Goal: Check status: Check status

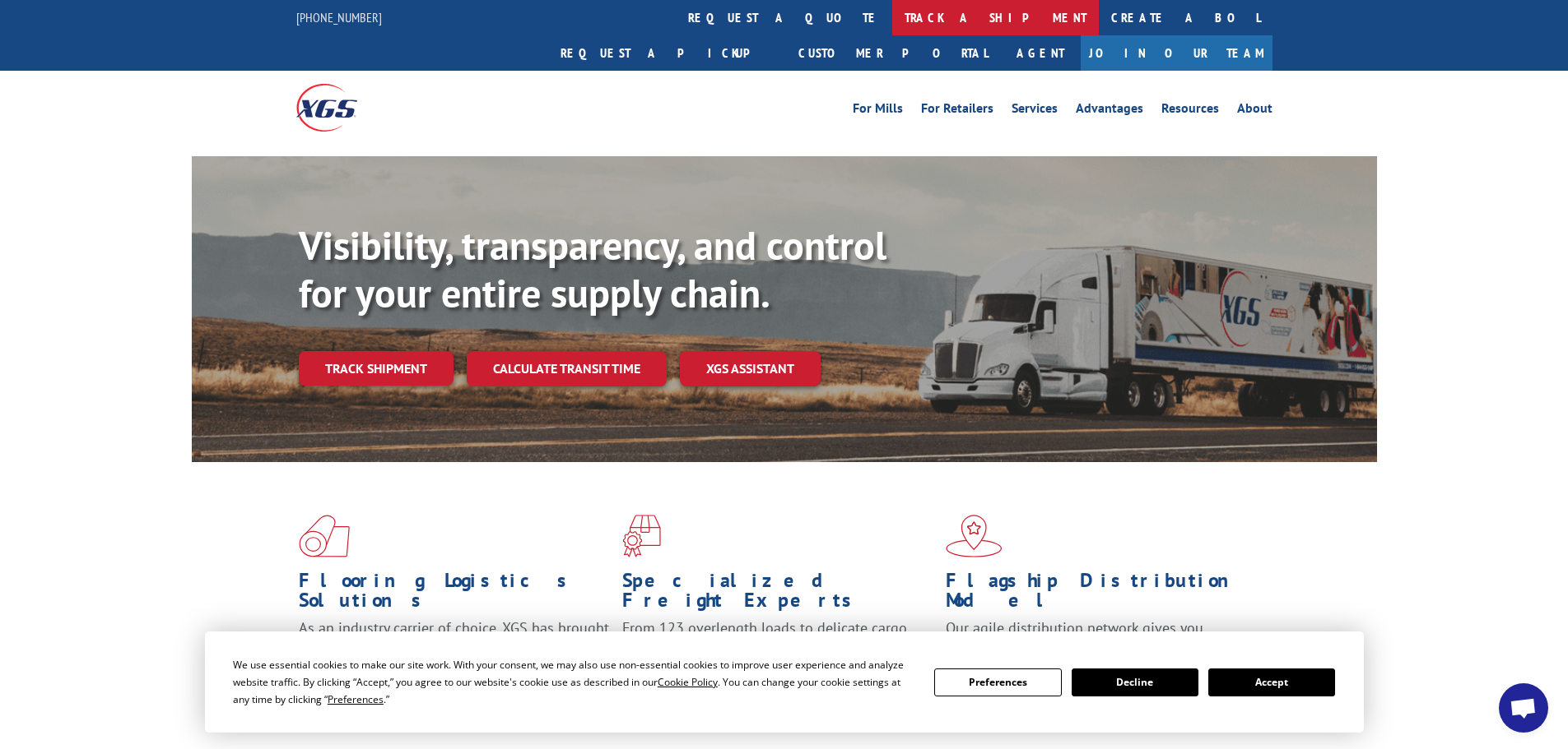
click at [892, 23] on link "track a shipment" at bounding box center [995, 17] width 206 height 35
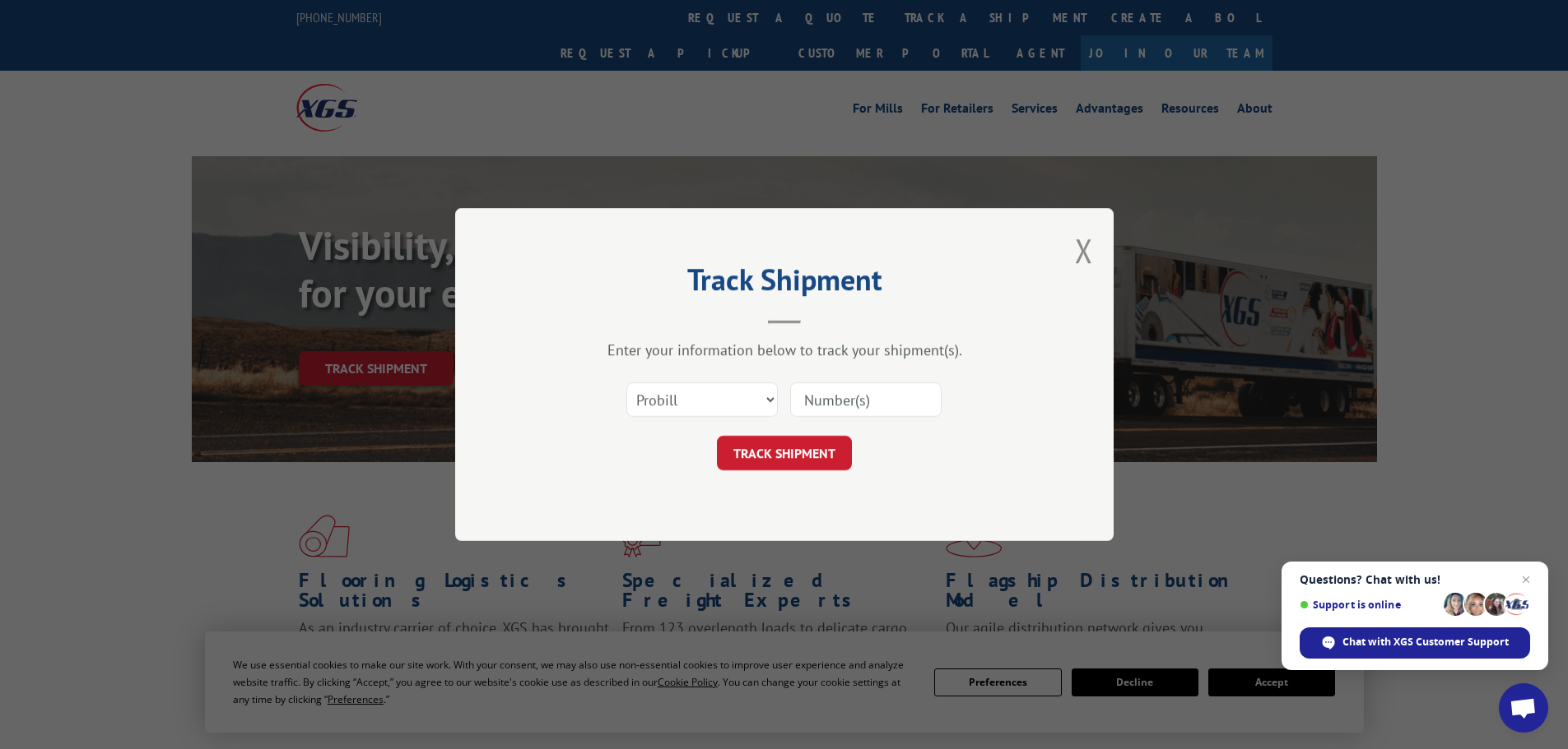
click at [808, 401] on input at bounding box center [866, 399] width 151 height 34
paste input "17521107"
type input "17521107"
click at [811, 449] on button "TRACK SHIPMENT" at bounding box center [784, 453] width 135 height 34
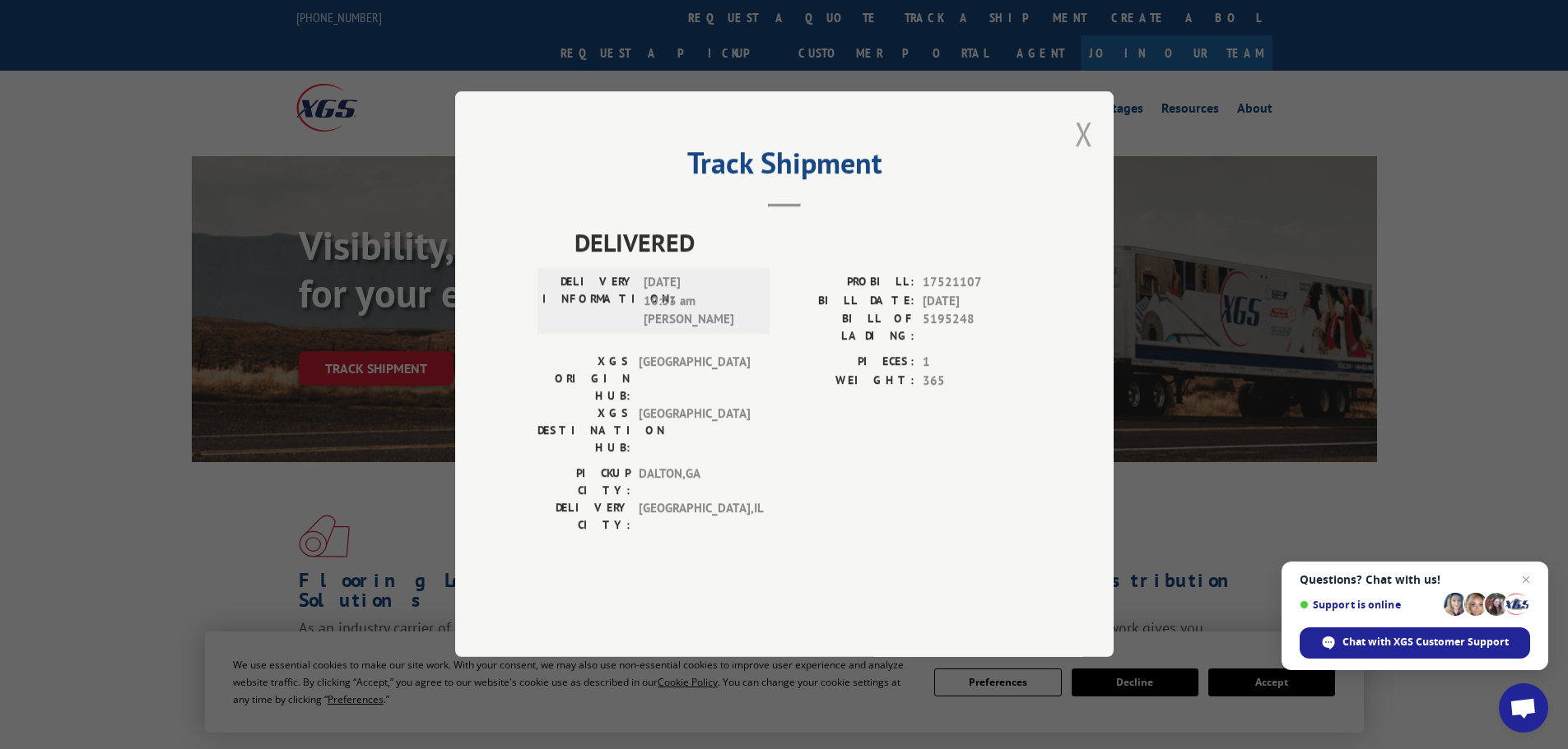
click at [1087, 156] on button "Close modal" at bounding box center [1083, 133] width 18 height 44
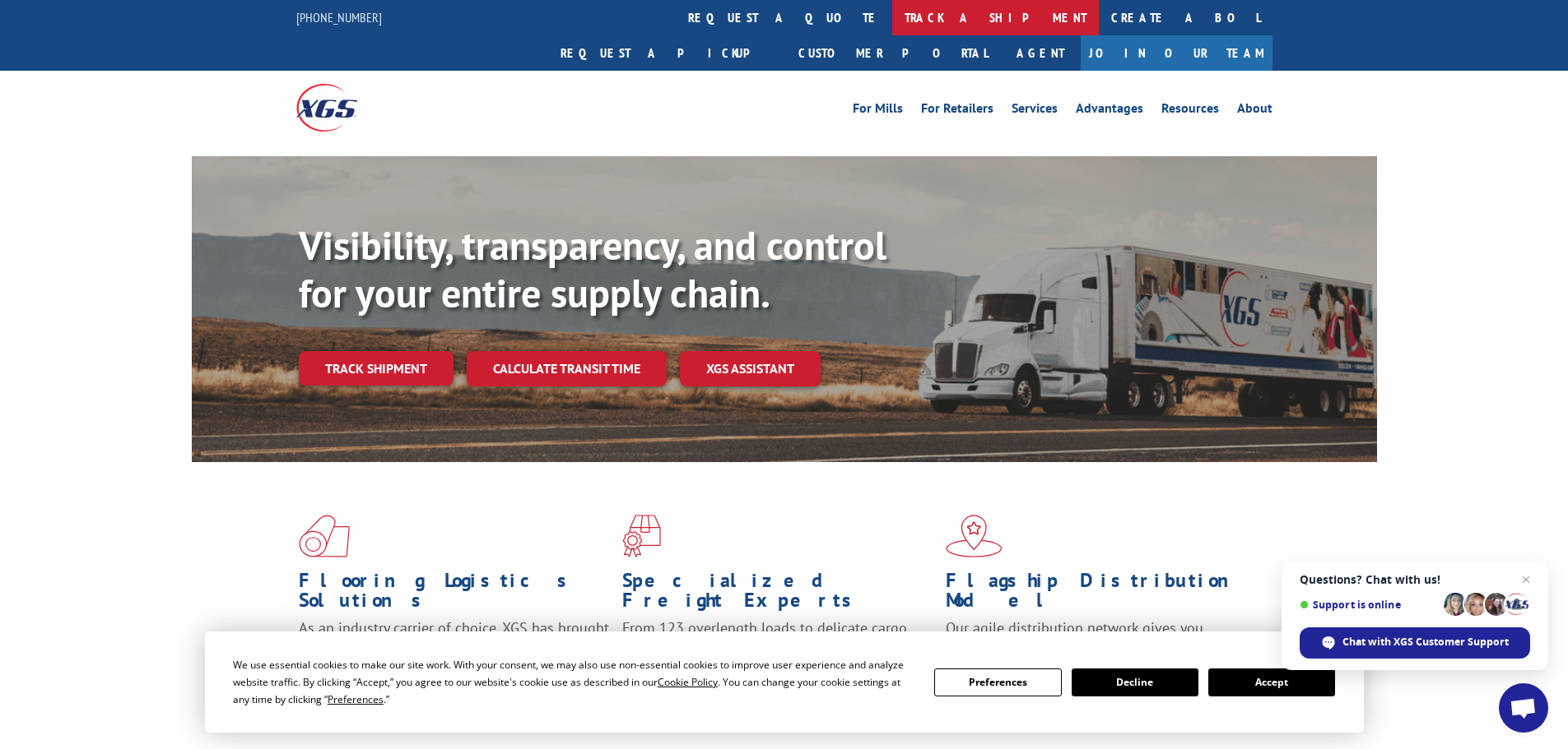
click at [892, 24] on link "track a shipment" at bounding box center [995, 17] width 206 height 35
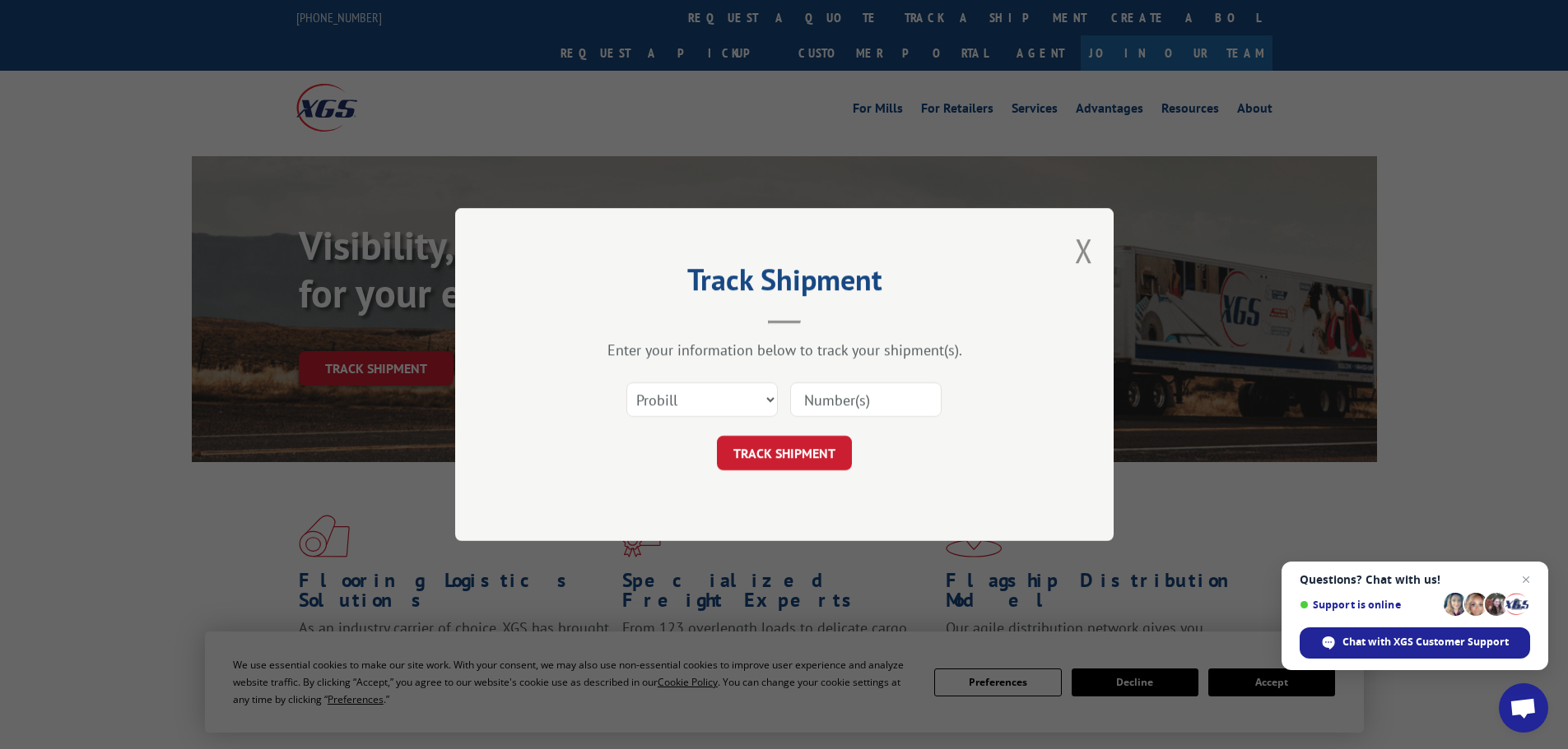
click at [842, 404] on input at bounding box center [866, 399] width 151 height 34
paste input "17470259"
type input "17470259"
click at [780, 452] on button "TRACK SHIPMENT" at bounding box center [784, 453] width 135 height 34
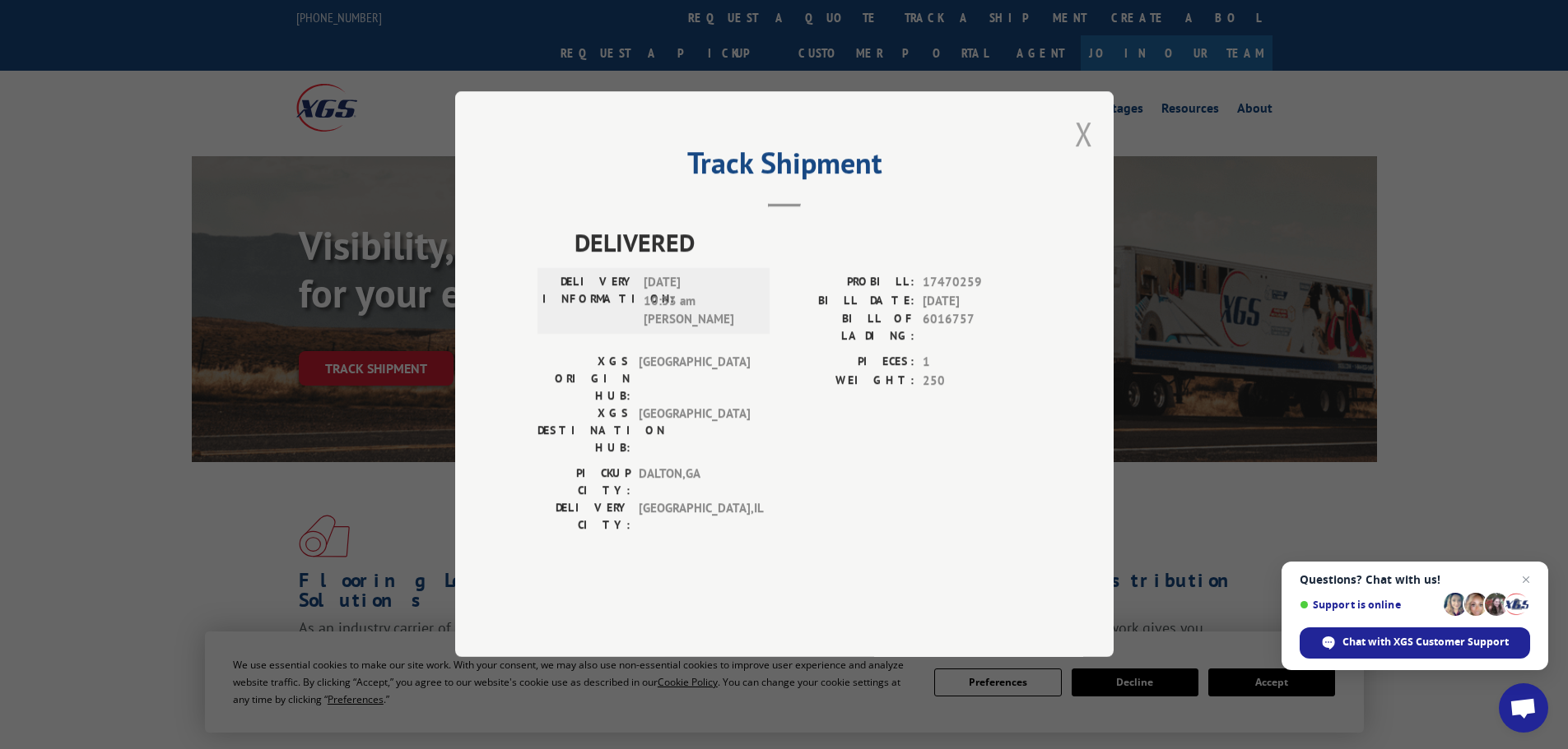
click at [1089, 156] on button "Close modal" at bounding box center [1083, 133] width 18 height 44
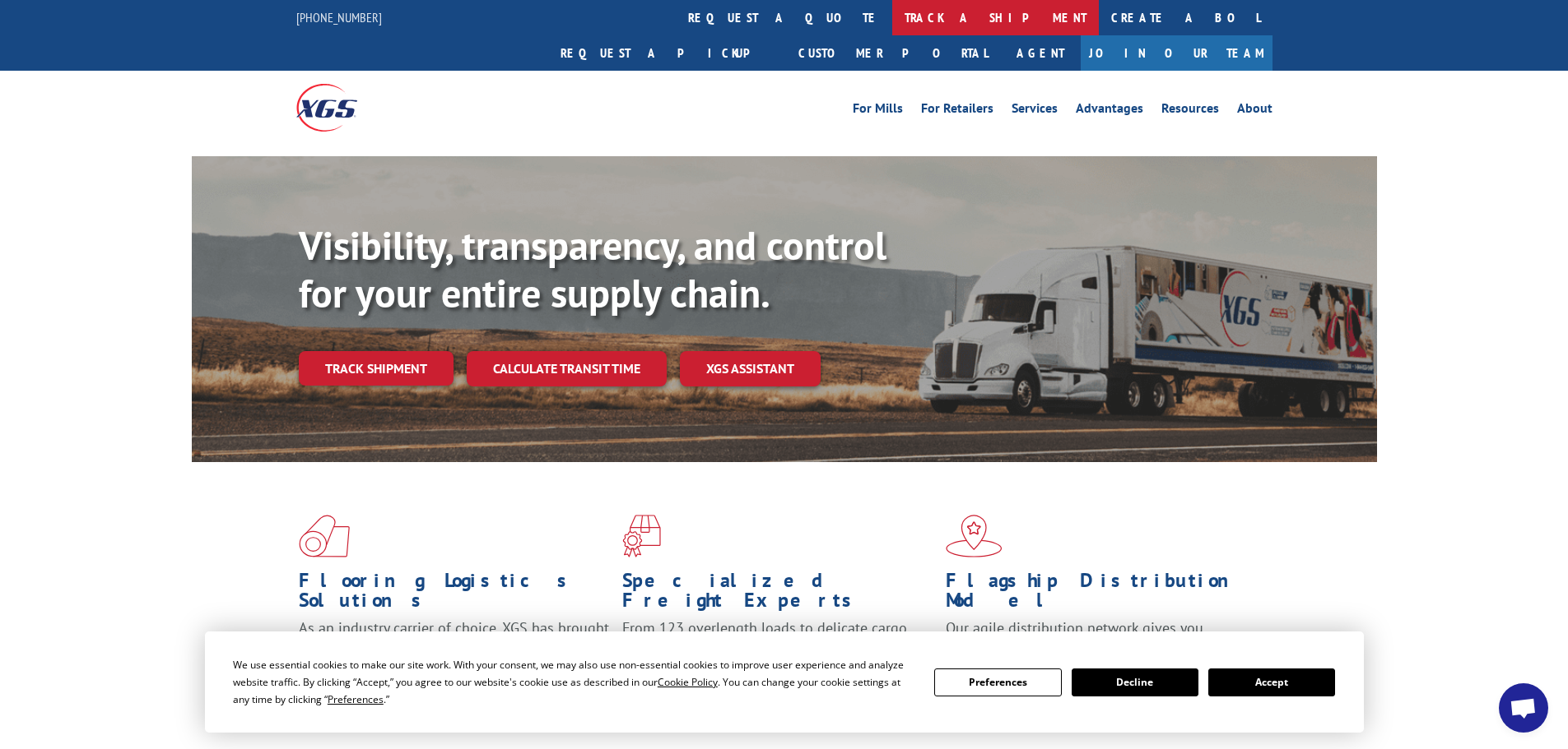
click at [892, 23] on link "track a shipment" at bounding box center [995, 17] width 206 height 35
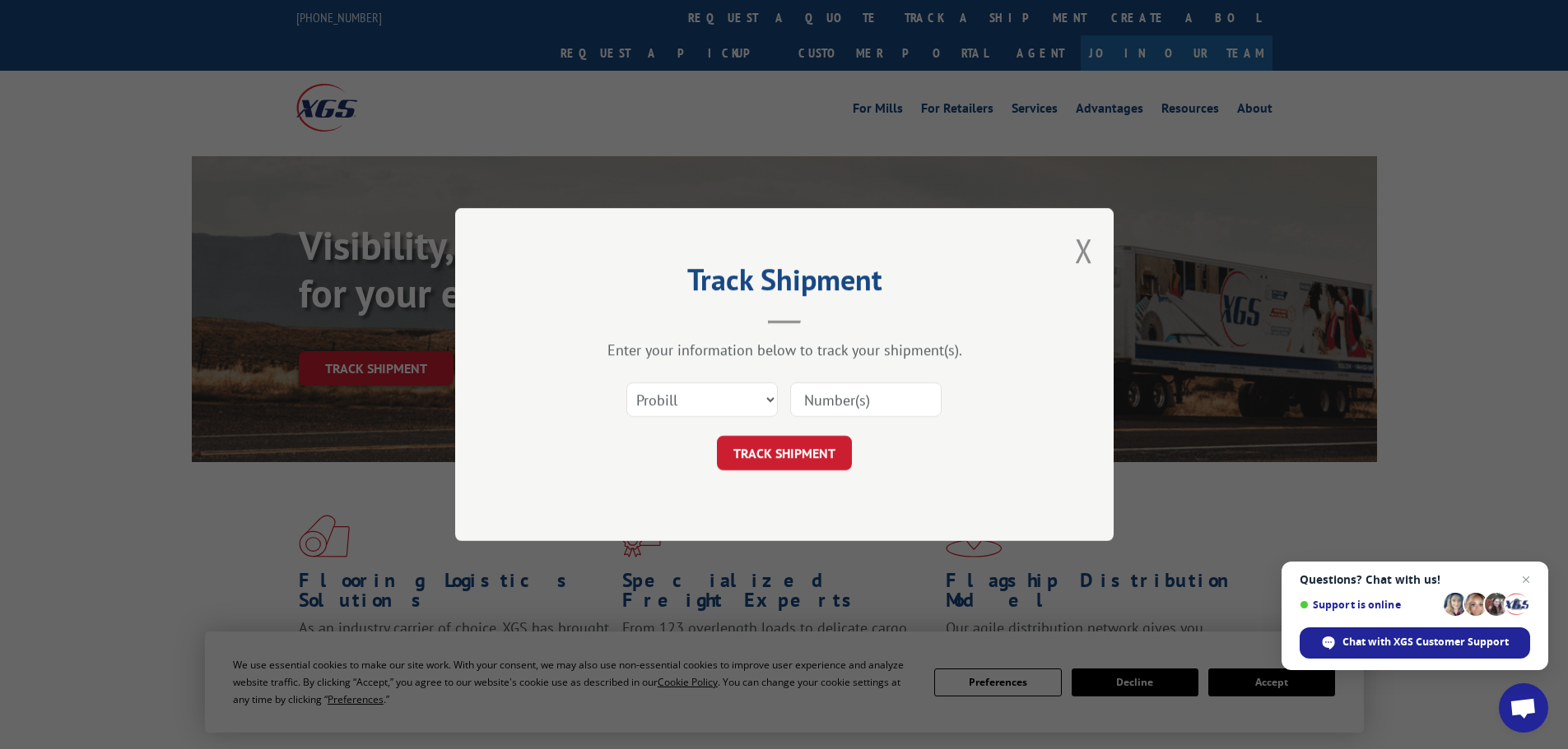
click at [818, 401] on input at bounding box center [866, 399] width 151 height 34
paste input "17521259"
type input "17521259"
click at [800, 450] on button "TRACK SHIPMENT" at bounding box center [784, 453] width 135 height 34
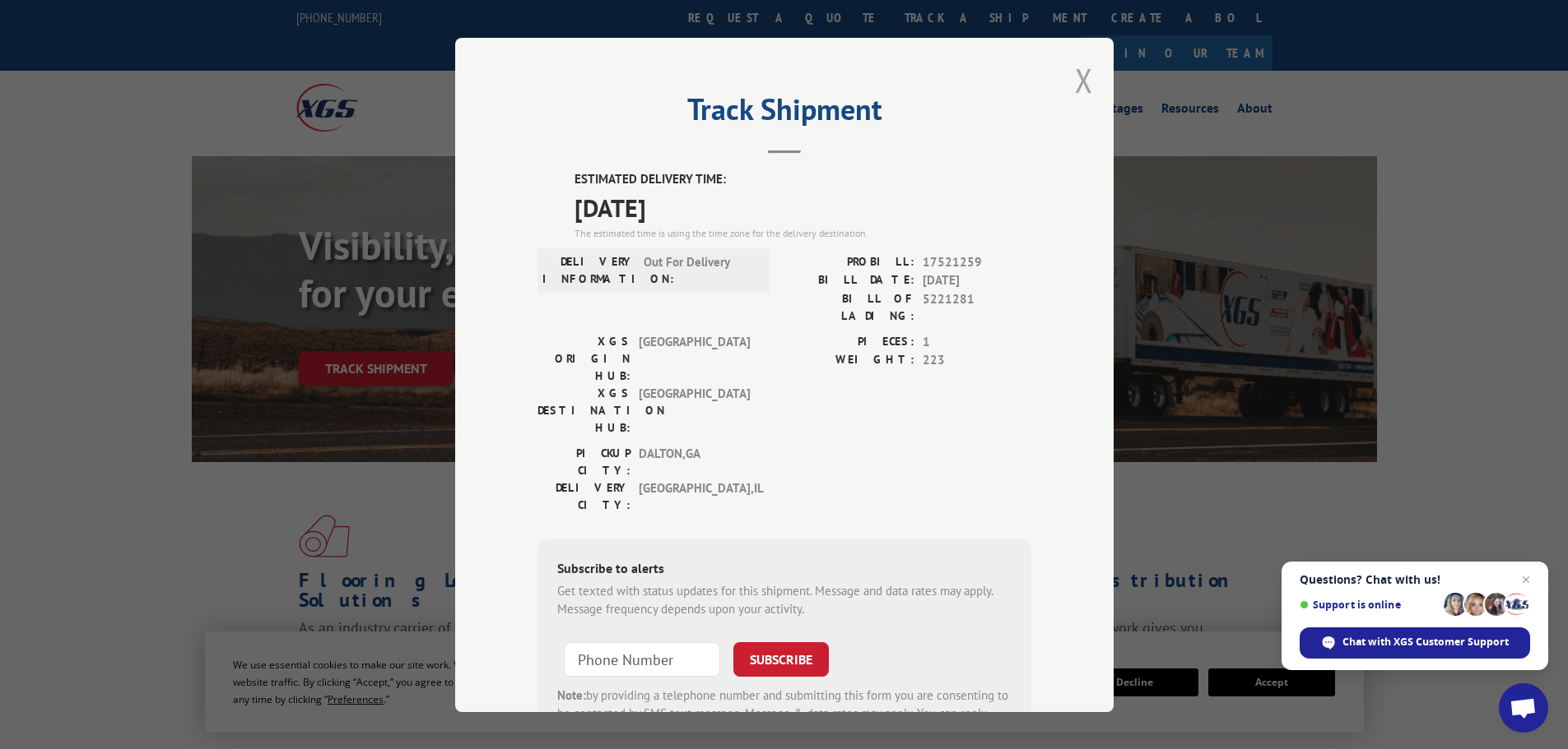
click at [1074, 78] on button "Close modal" at bounding box center [1083, 80] width 18 height 44
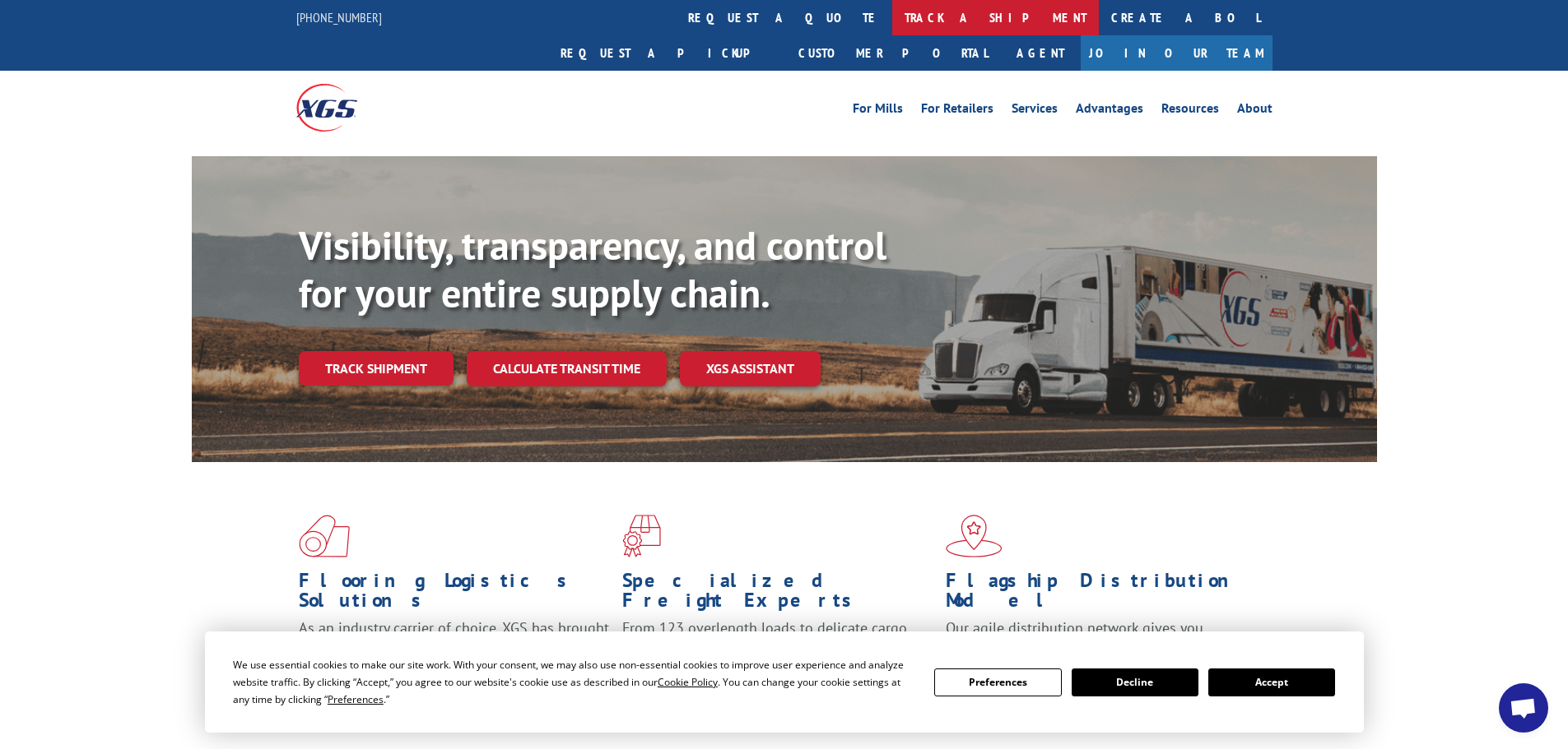
click at [892, 19] on link "track a shipment" at bounding box center [995, 17] width 206 height 35
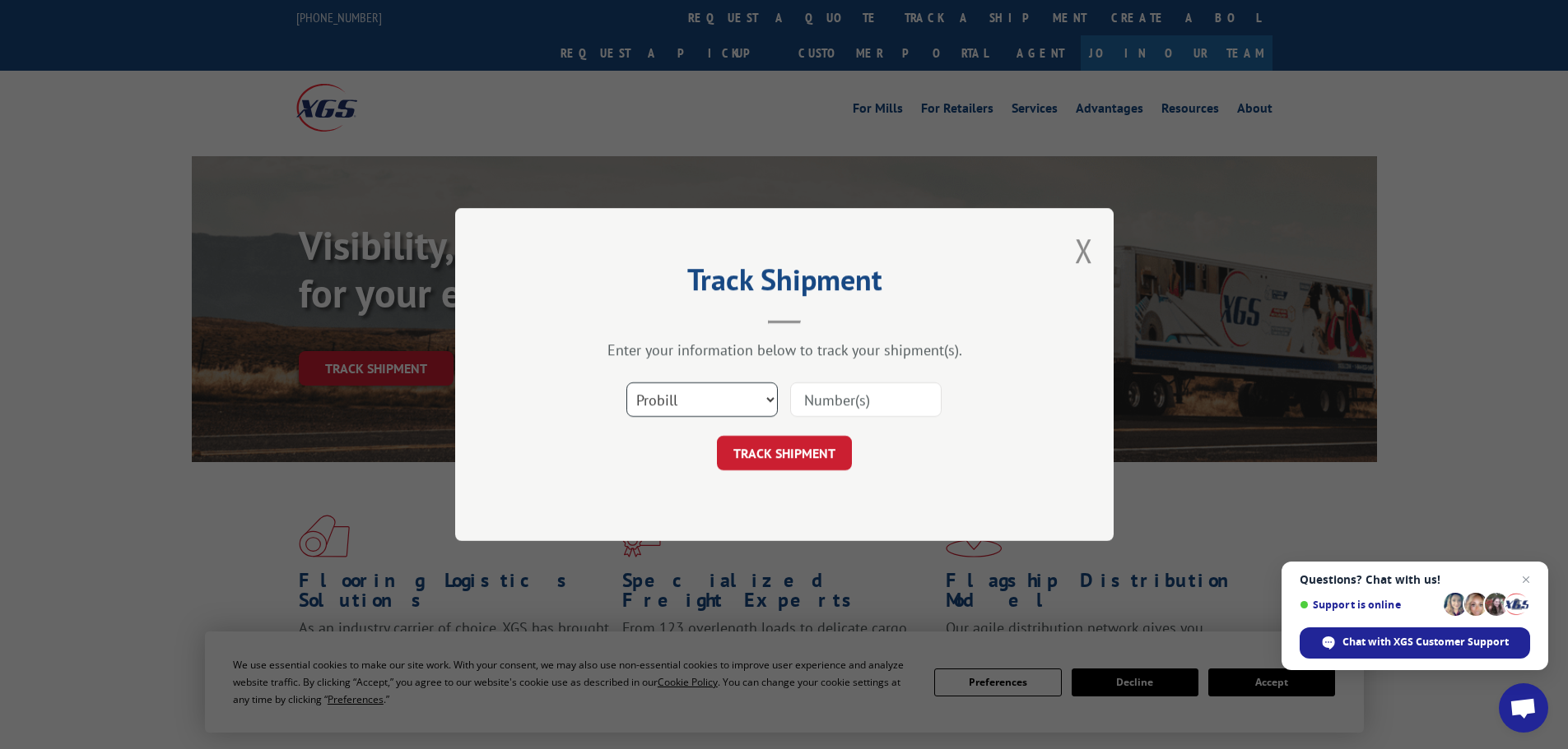
click at [687, 398] on select "Select category... Probill BOL PO" at bounding box center [701, 399] width 151 height 34
select select "bol"
click at [626, 382] on select "Select category... Probill BOL PO" at bounding box center [701, 399] width 151 height 34
click at [802, 398] on input at bounding box center [866, 399] width 151 height 34
paste input "6820917"
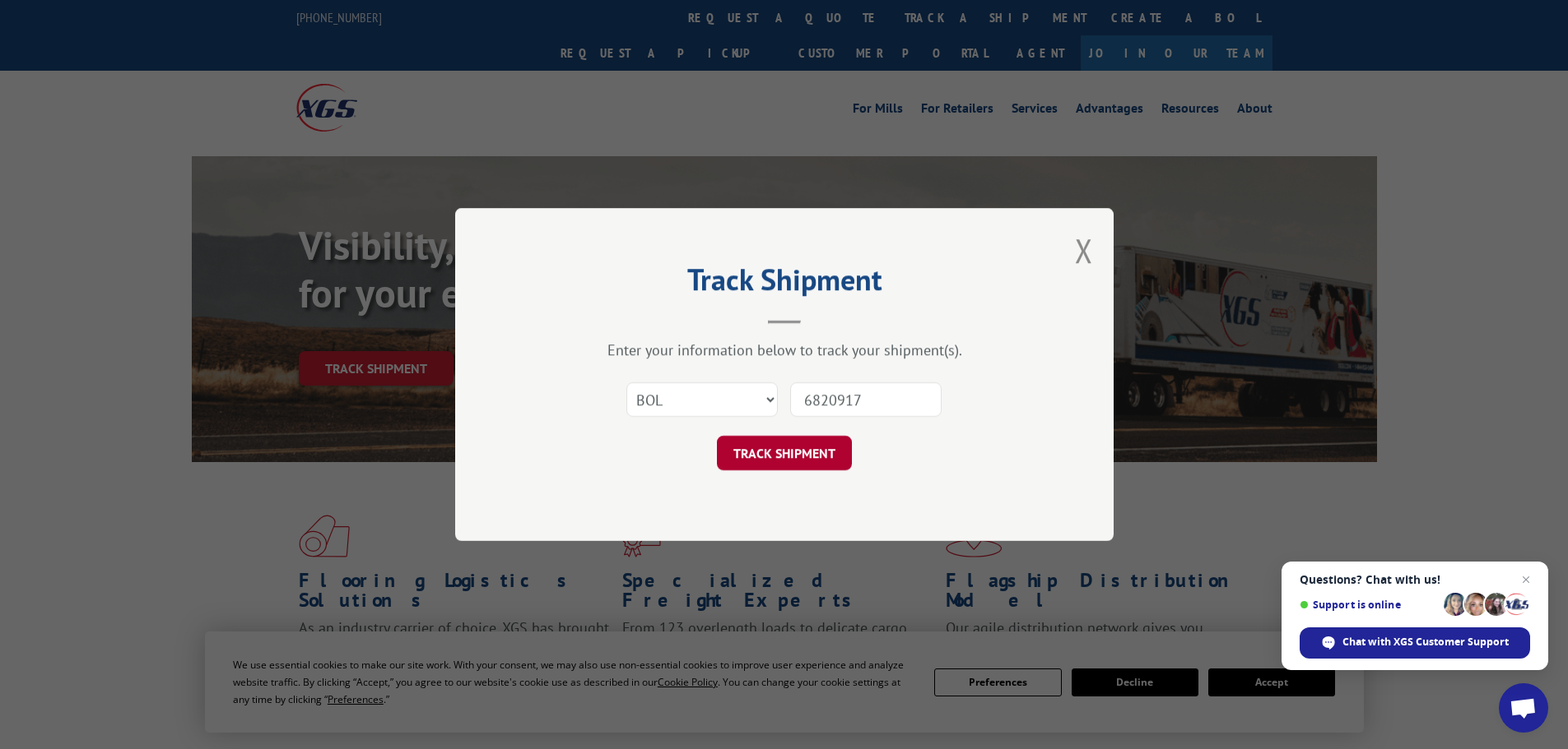
type input "6820917"
click at [803, 462] on button "TRACK SHIPMENT" at bounding box center [784, 453] width 135 height 34
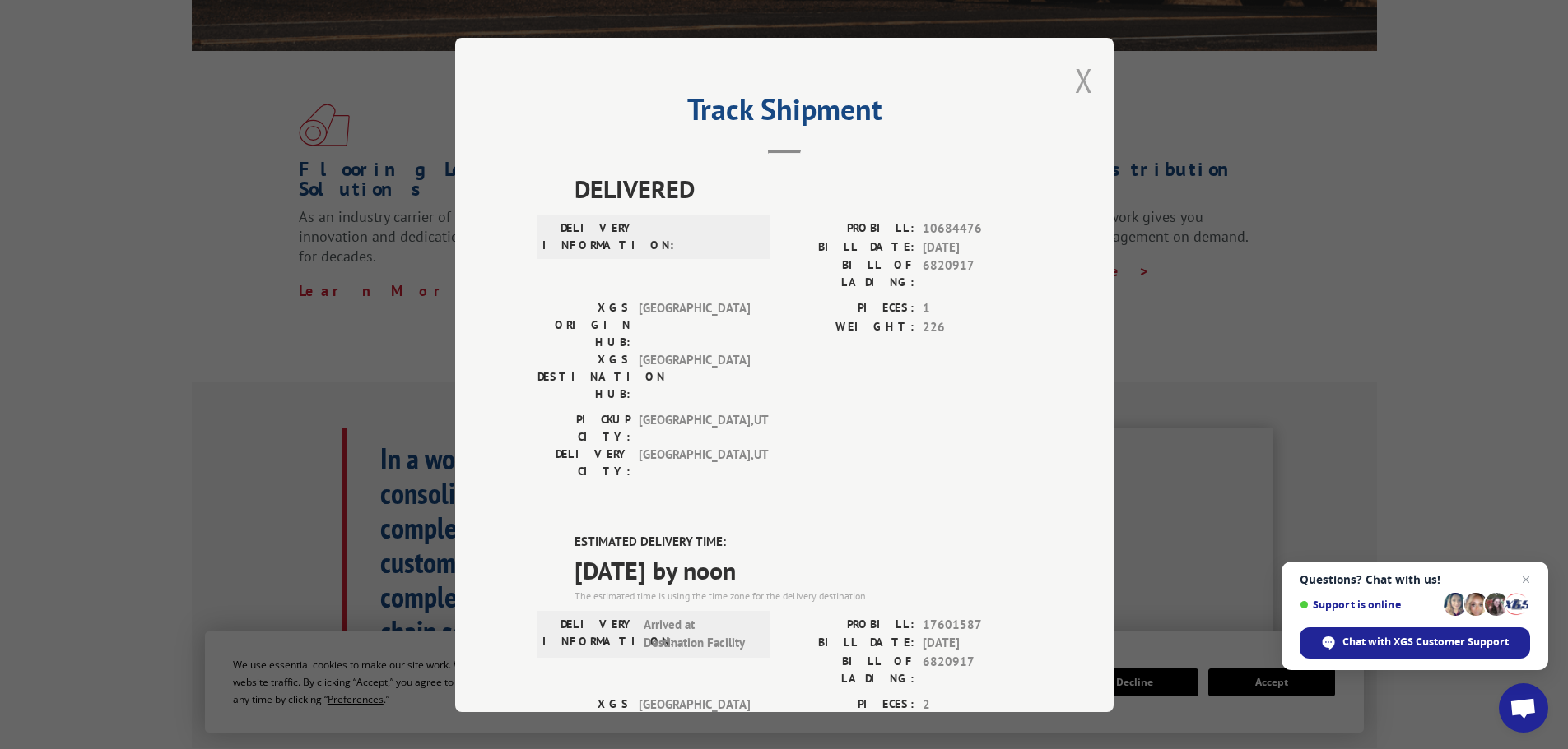
click at [1078, 77] on button "Close modal" at bounding box center [1083, 80] width 18 height 44
